Goal: Information Seeking & Learning: Learn about a topic

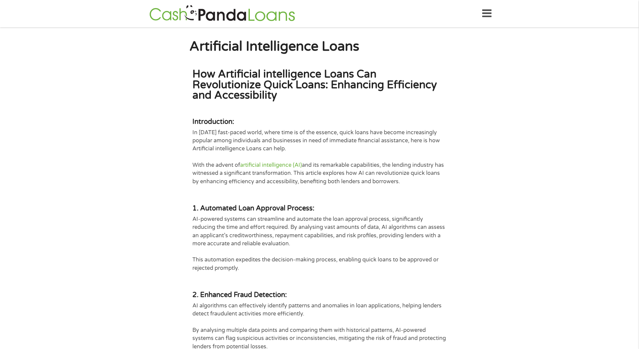
click at [362, 174] on p "With the advent of artificial intelligence (AI) and its remarkable capabilities…" at bounding box center [320, 173] width 254 height 24
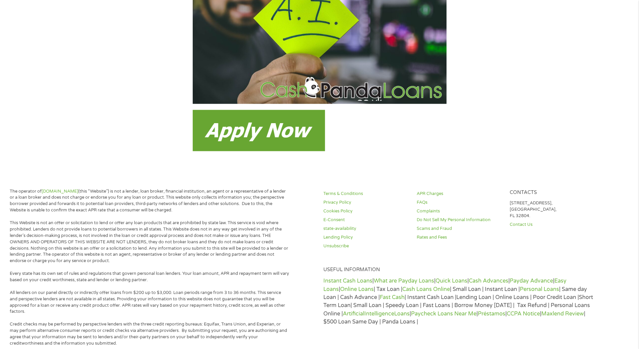
scroll to position [1046, 0]
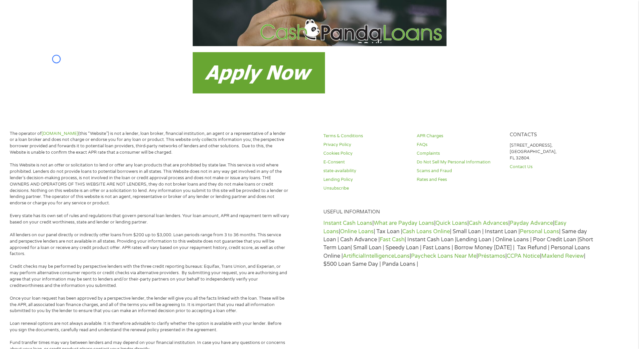
scroll to position [0, 0]
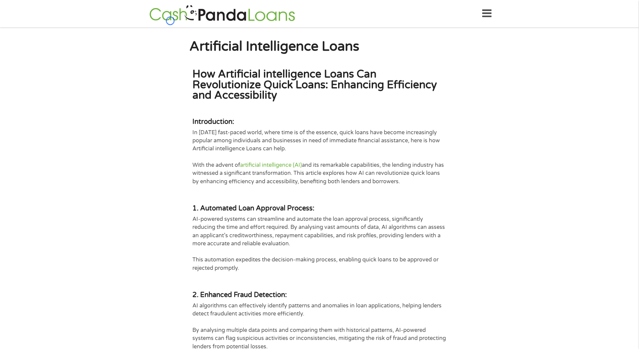
click at [189, 23] on link at bounding box center [230, 13] width 166 height 21
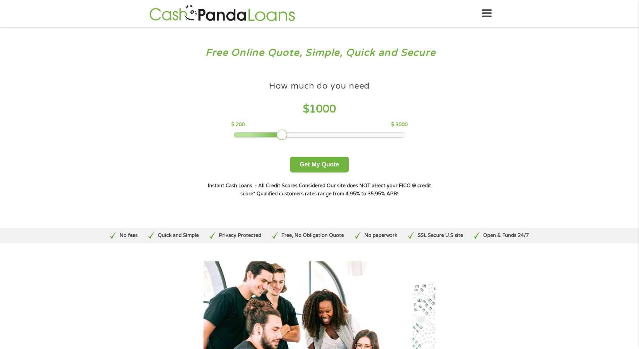
click at [189, 23] on link at bounding box center [230, 13] width 166 height 21
click at [36, 60] on div "Free Online Quote, Simple, Quick and Secure How much do you need? $300 $500 $75…" at bounding box center [319, 127] width 639 height 201
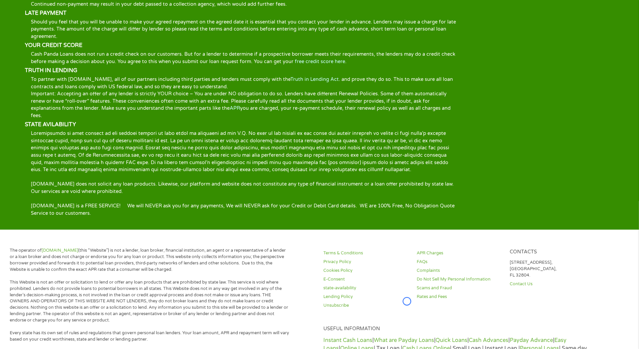
scroll to position [1219, 0]
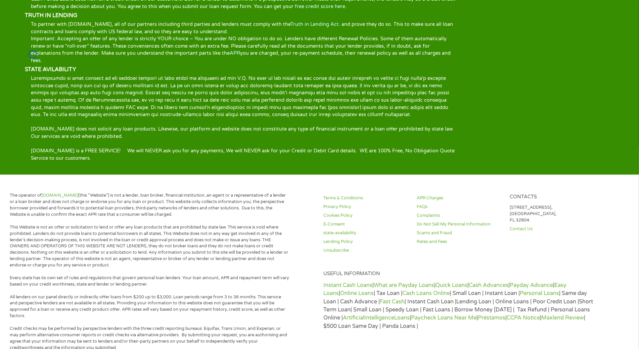
click at [36, 75] on p at bounding box center [245, 97] width 440 height 44
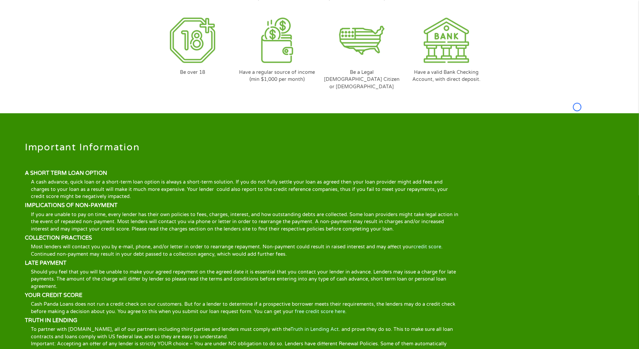
scroll to position [608, 0]
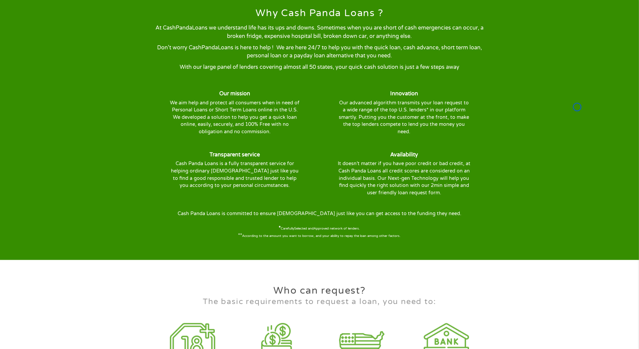
click at [60, 57] on section "Why Cash Panda Loans ? At CashPandaLoans we understand life has its ups and dow…" at bounding box center [319, 120] width 639 height 280
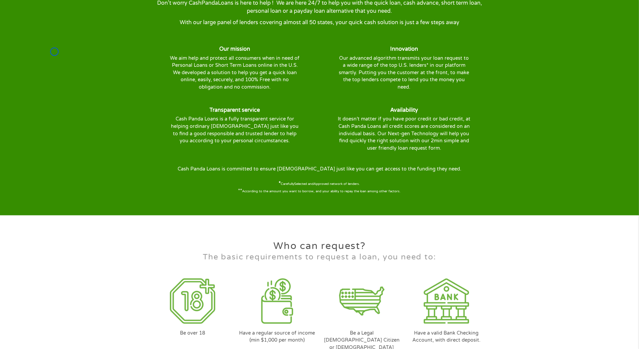
scroll to position [665, 0]
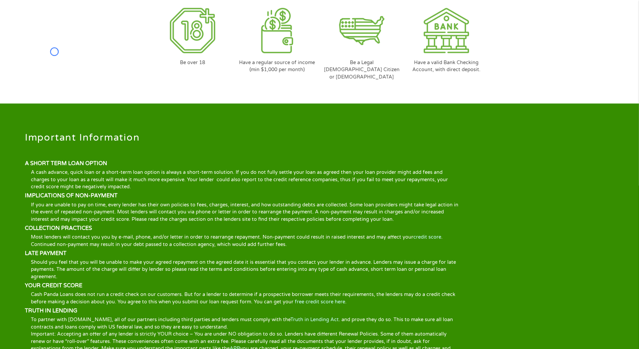
click at [60, 57] on section "Who can request? The basic requirements to request a loan, you need to: Be over…" at bounding box center [319, 24] width 639 height 142
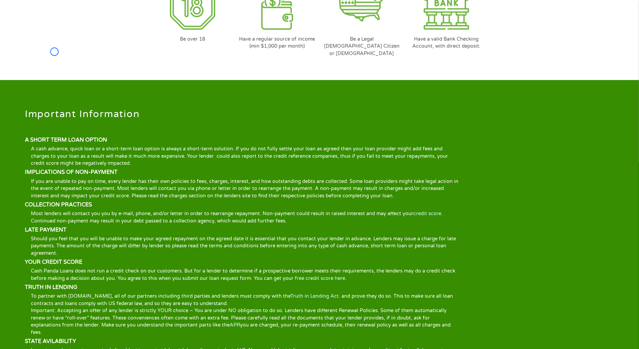
scroll to position [1271, 0]
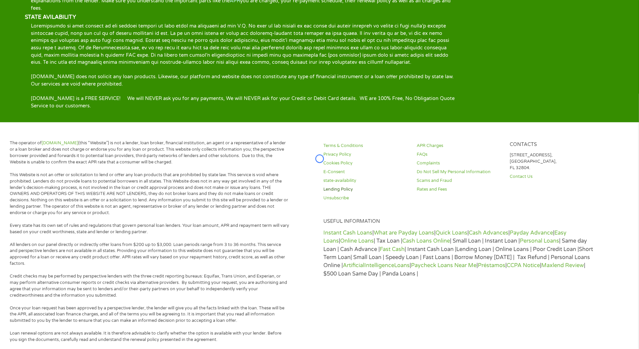
click at [355, 186] on link "Lending Policy" at bounding box center [366, 189] width 85 height 6
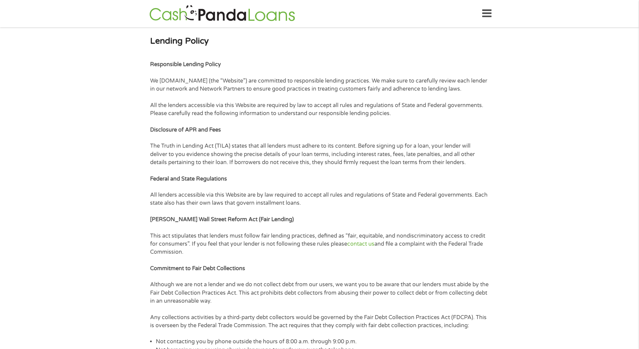
click at [355, 177] on p "Federal and State Regulations" at bounding box center [319, 179] width 338 height 8
click at [37, 63] on section "Lending Policy Responsible Lending Policy We CashPandaLoans.com (the “Website”)…" at bounding box center [319, 220] width 639 height 387
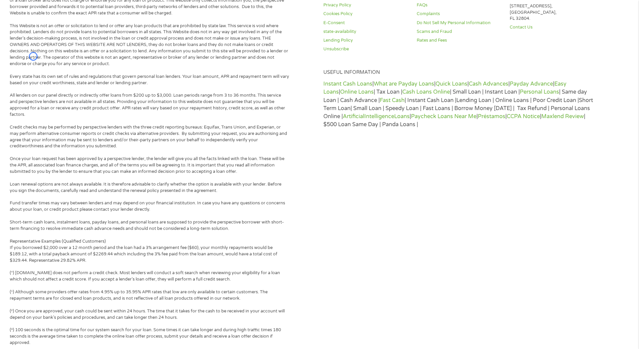
scroll to position [480, 0]
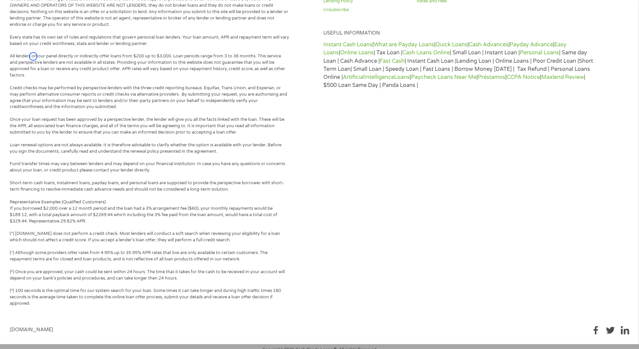
click at [37, 63] on p "All lenders on our panel directly or indirectly offer loans from $200 up to $3,…" at bounding box center [150, 66] width 280 height 26
